Goal: Transaction & Acquisition: Subscribe to service/newsletter

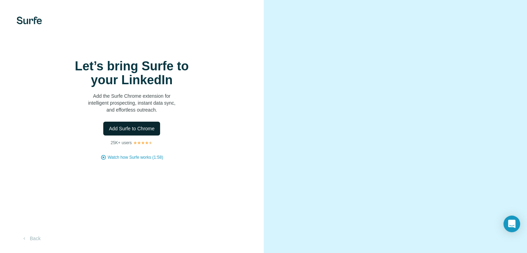
click at [143, 132] on span "Add Surfe to Chrome" at bounding box center [132, 128] width 46 height 7
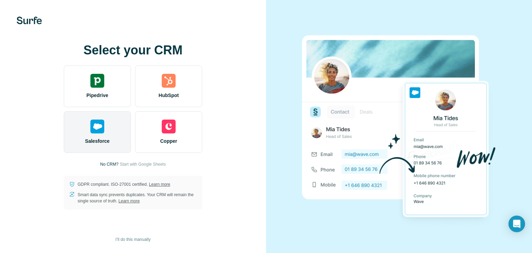
click at [118, 132] on div "Salesforce" at bounding box center [97, 132] width 67 height 42
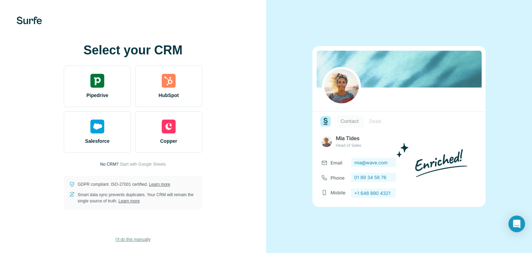
click at [130, 237] on span "I’ll do this manually" at bounding box center [132, 239] width 35 height 6
